Goal: Transaction & Acquisition: Purchase product/service

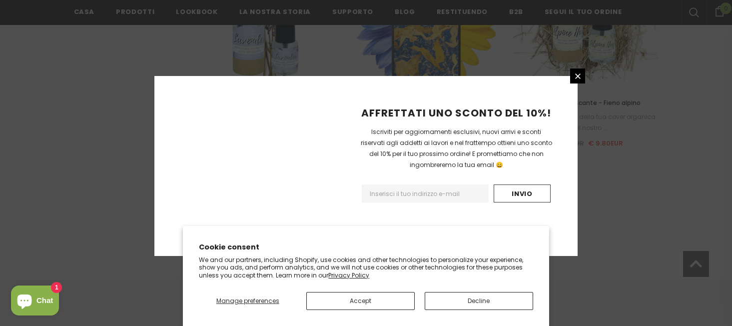
scroll to position [1233, 0]
